Goal: Task Accomplishment & Management: Use online tool/utility

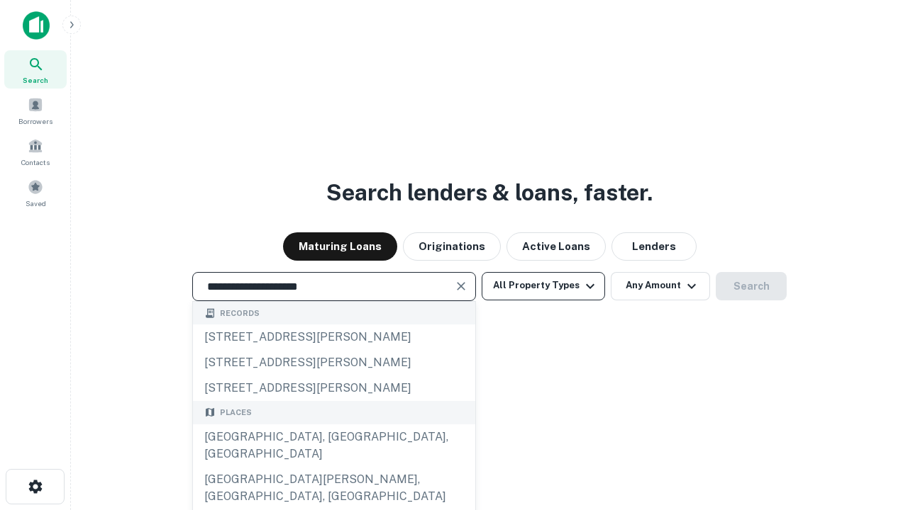
click at [333, 467] on div "Santa Monica, CA, USA" at bounding box center [334, 446] width 282 height 43
click at [543, 286] on button "All Property Types" at bounding box center [542, 286] width 123 height 28
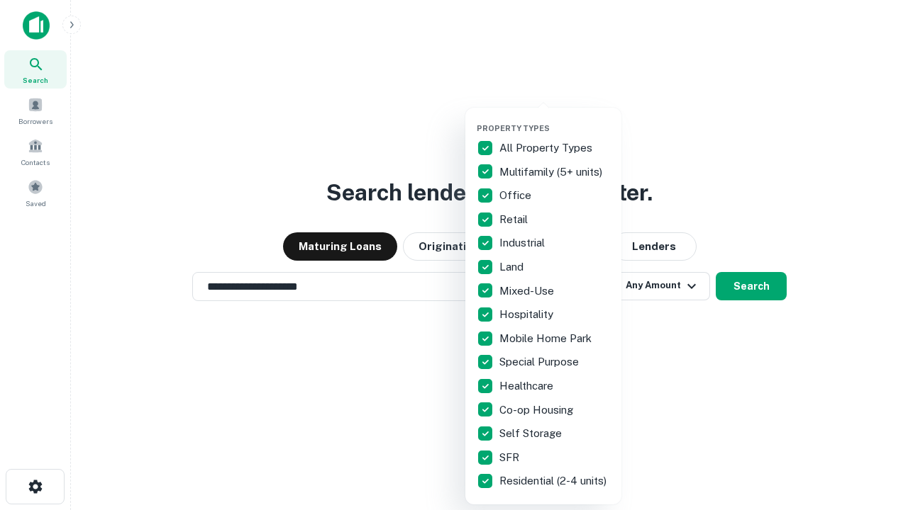
type input "**********"
click at [554, 119] on button "button" at bounding box center [554, 119] width 156 height 1
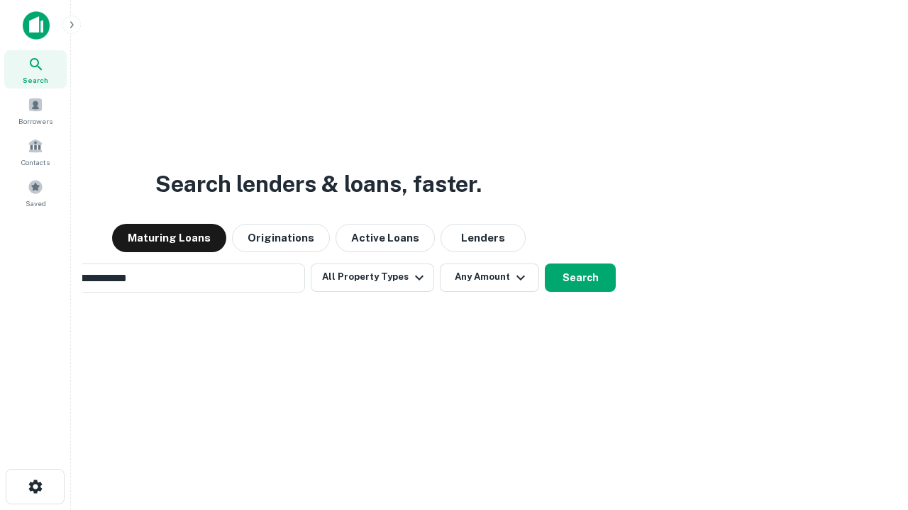
scroll to position [22, 0]
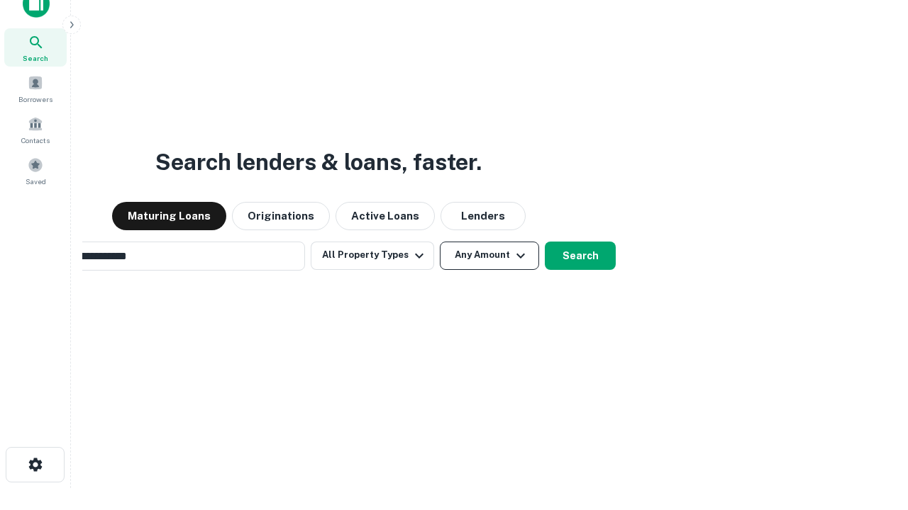
click at [440, 242] on button "Any Amount" at bounding box center [489, 256] width 99 height 28
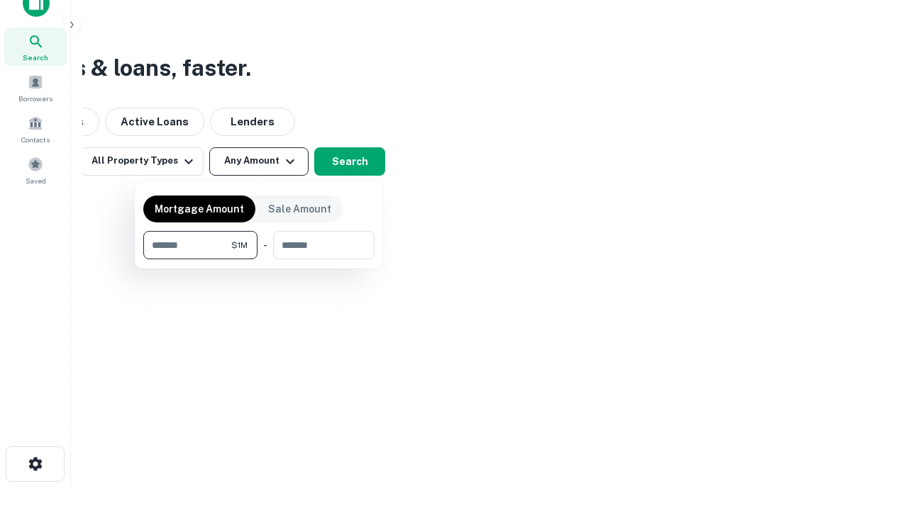
type input "*******"
click at [259, 260] on button "button" at bounding box center [258, 260] width 231 height 1
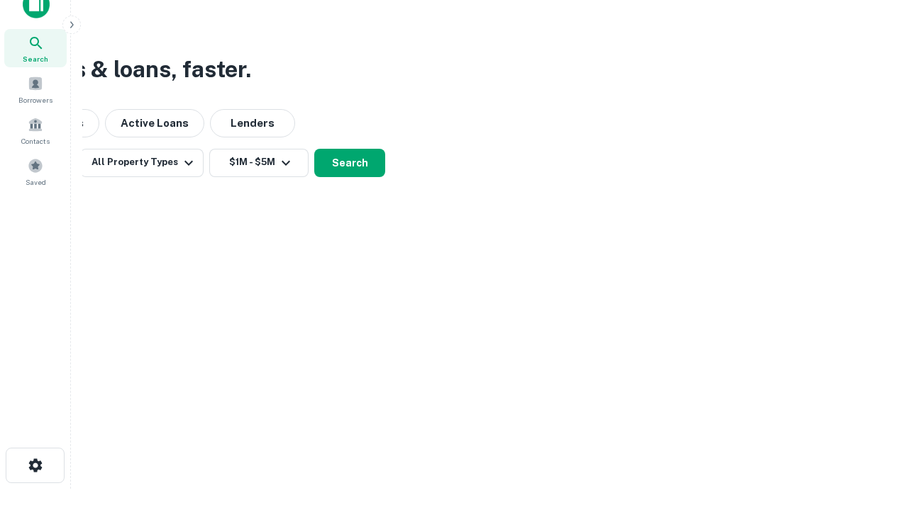
scroll to position [9, 262]
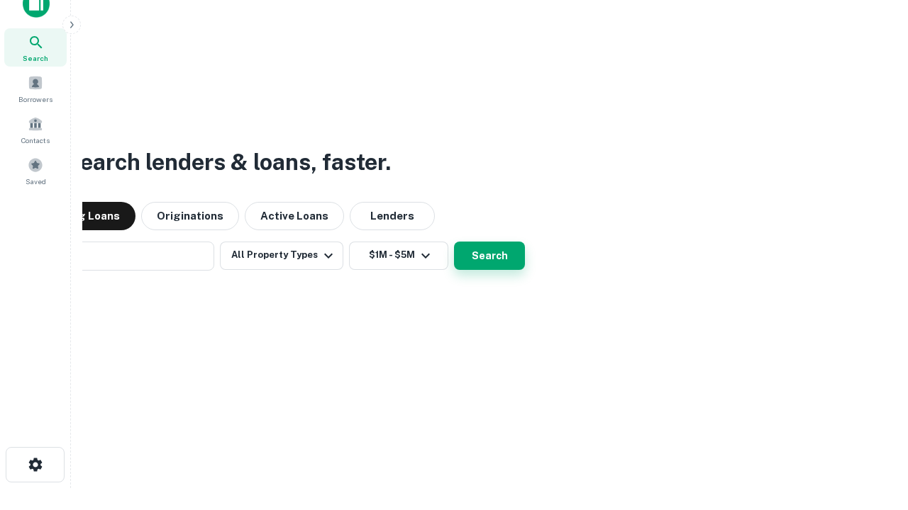
click at [454, 242] on button "Search" at bounding box center [489, 256] width 71 height 28
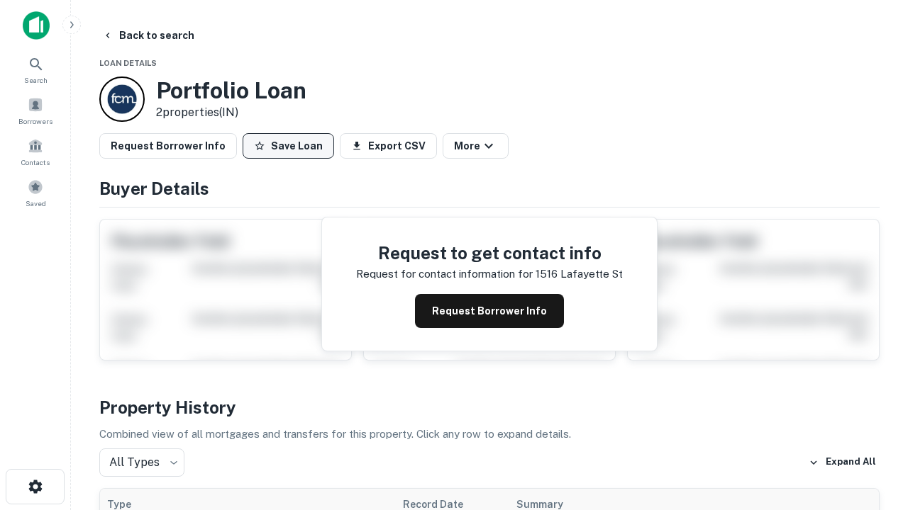
click at [288, 146] on button "Save Loan" at bounding box center [287, 146] width 91 height 26
